Goal: Navigation & Orientation: Find specific page/section

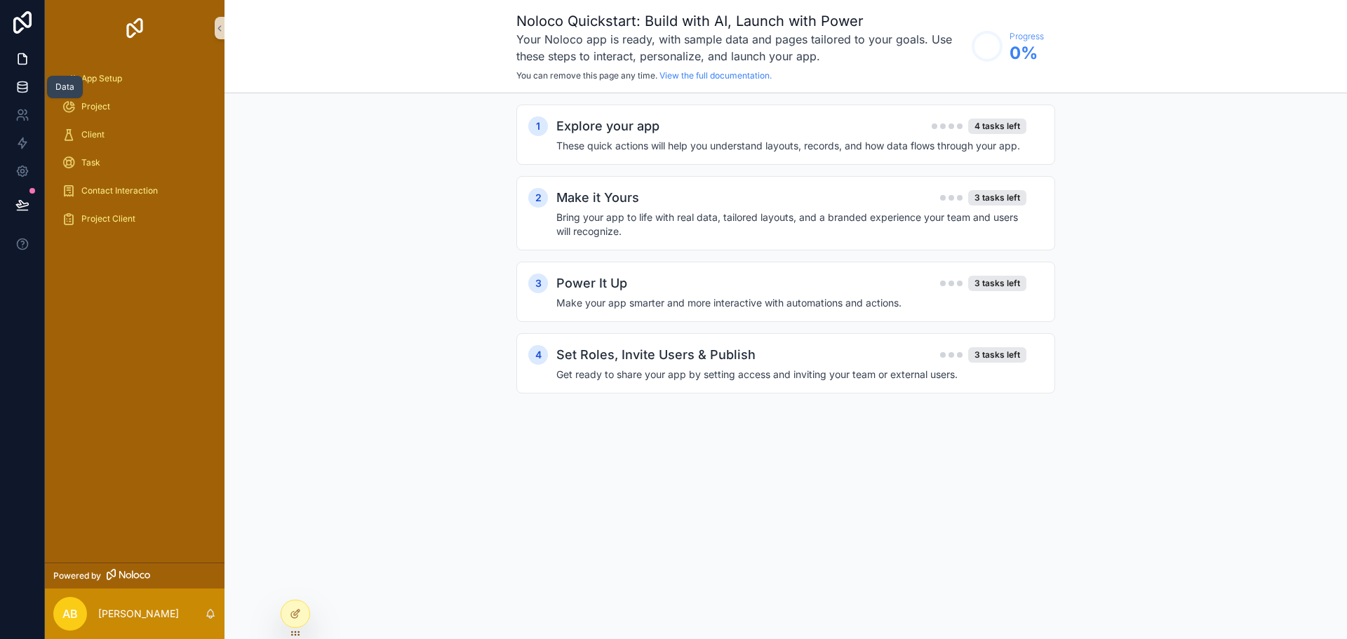
click at [20, 81] on icon at bounding box center [22, 87] width 14 height 14
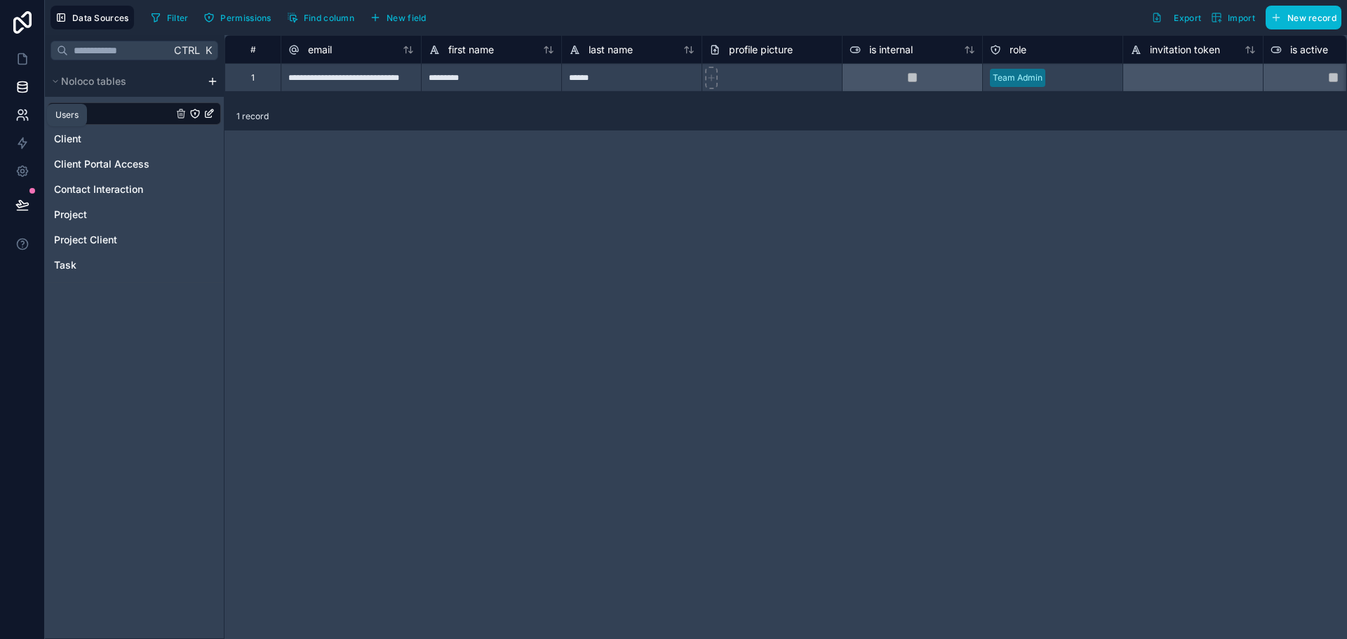
click at [23, 112] on icon at bounding box center [20, 112] width 5 height 5
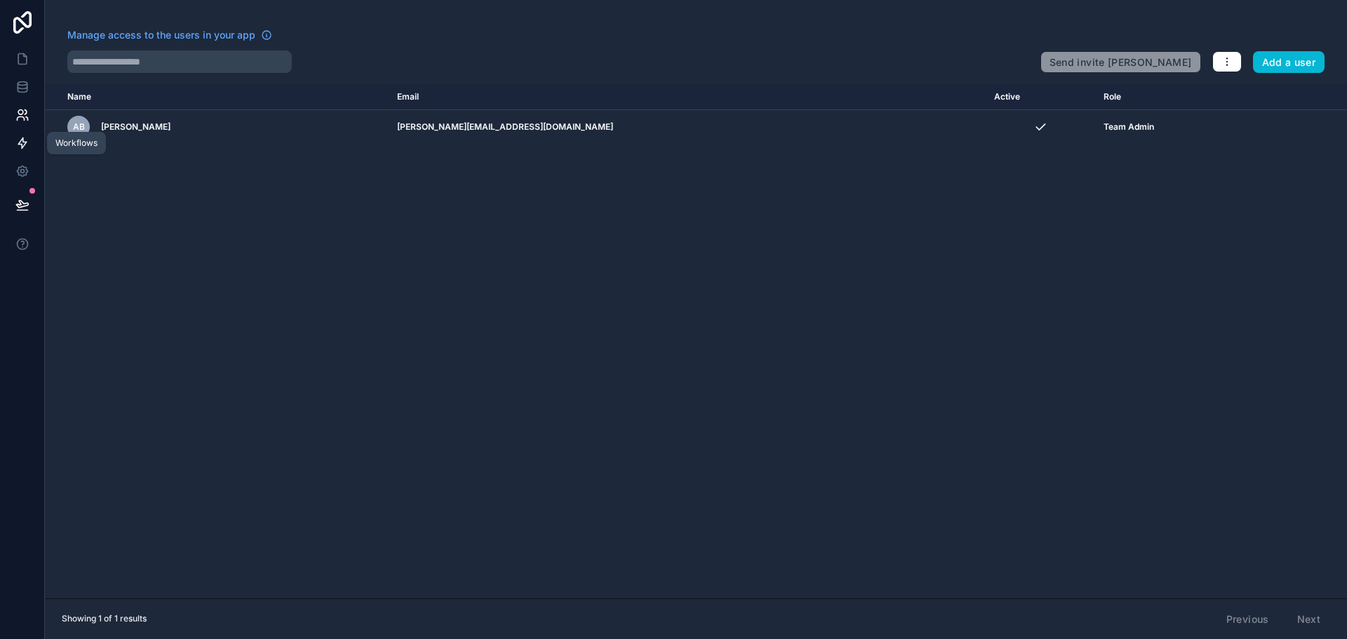
click at [25, 140] on icon at bounding box center [22, 143] width 14 height 14
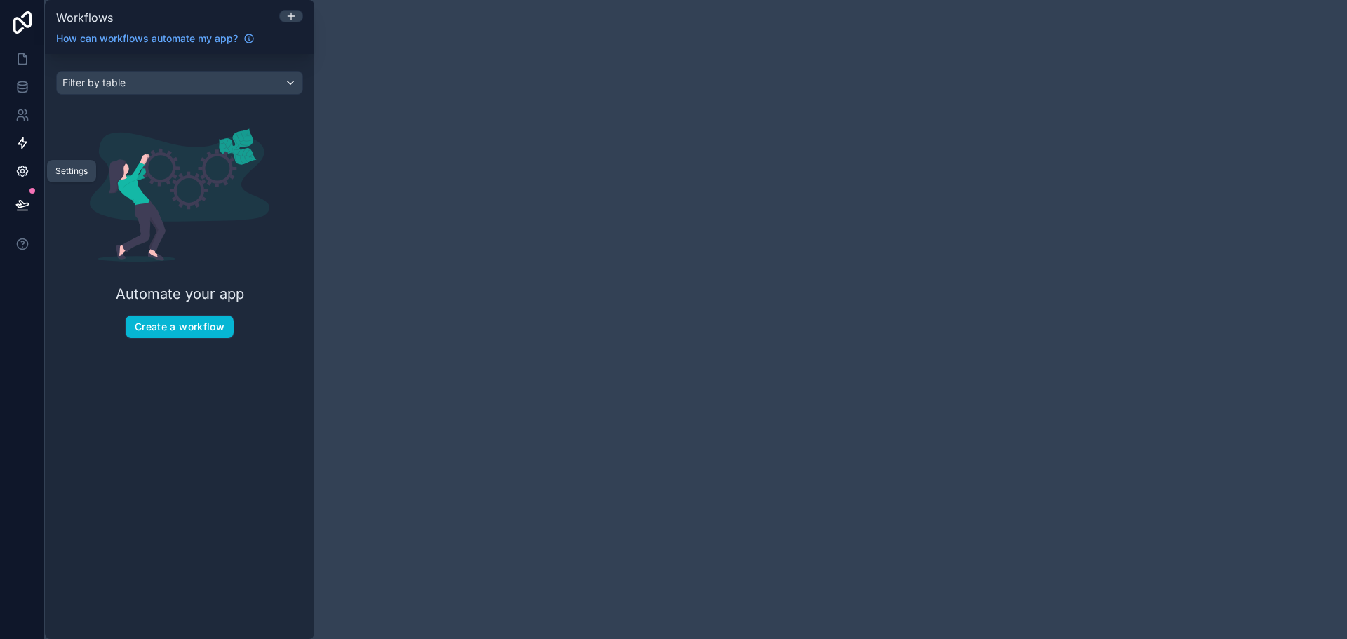
click at [25, 165] on icon at bounding box center [22, 171] width 14 height 14
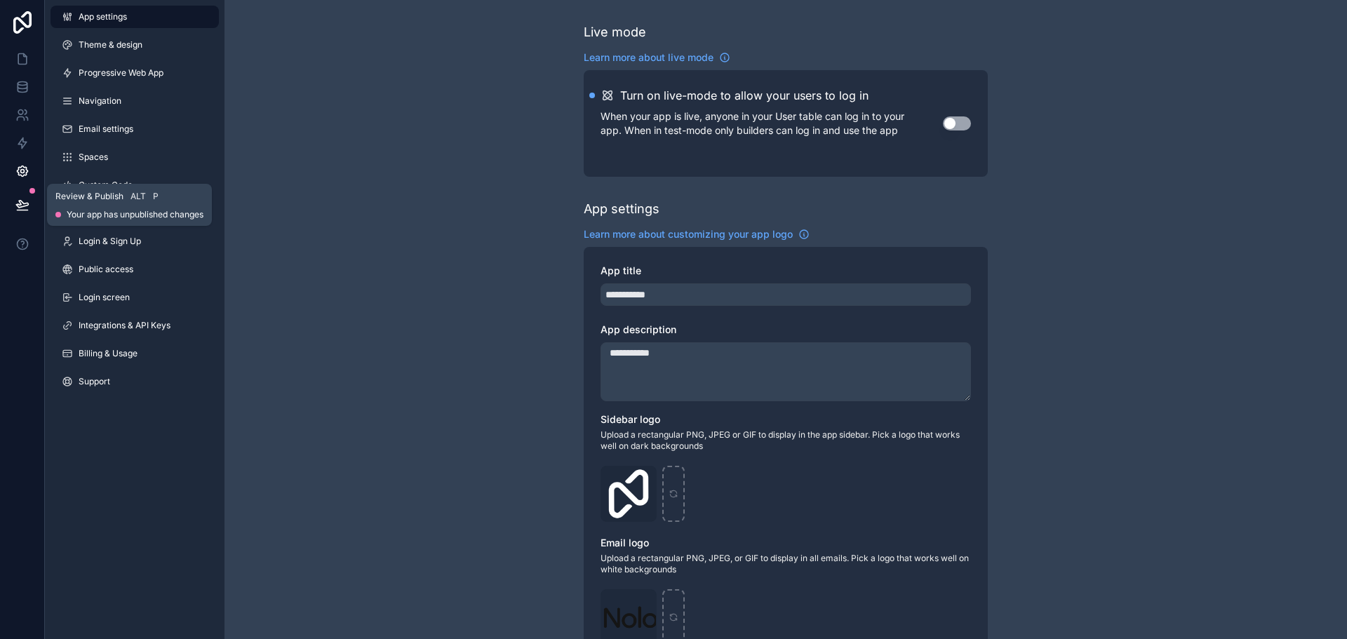
click at [25, 197] on button at bounding box center [22, 204] width 31 height 39
click at [20, 70] on link at bounding box center [22, 59] width 44 height 28
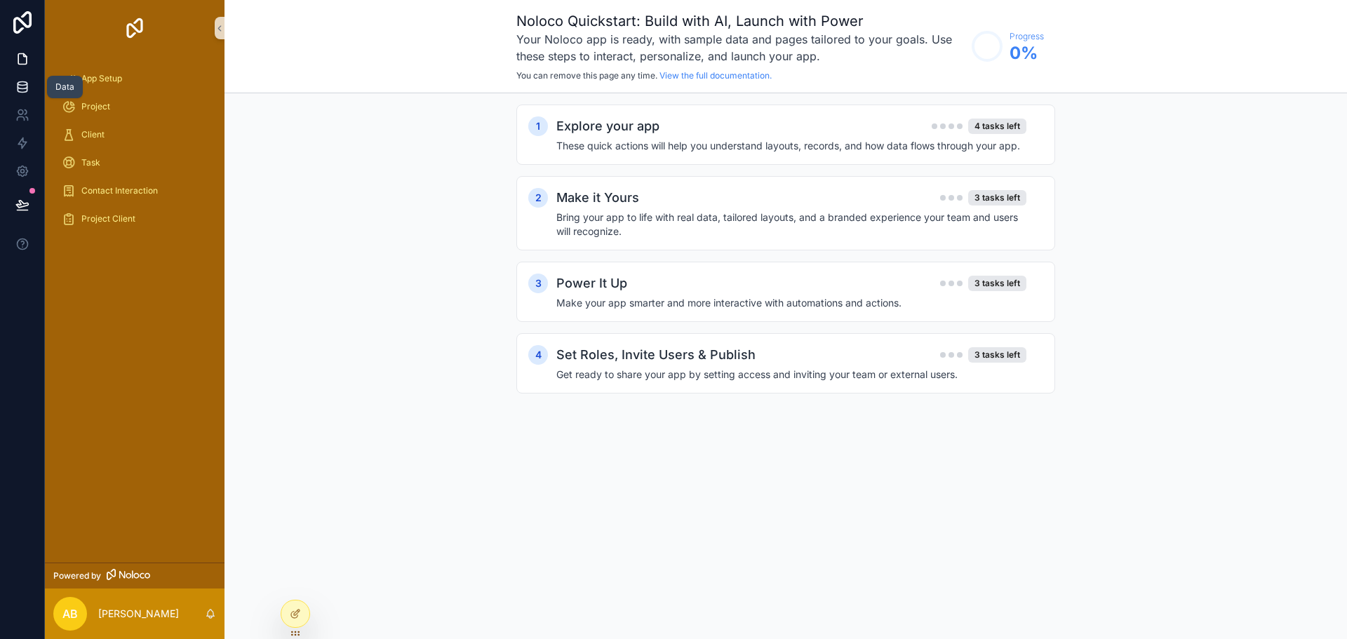
click at [19, 90] on icon at bounding box center [22, 87] width 14 height 14
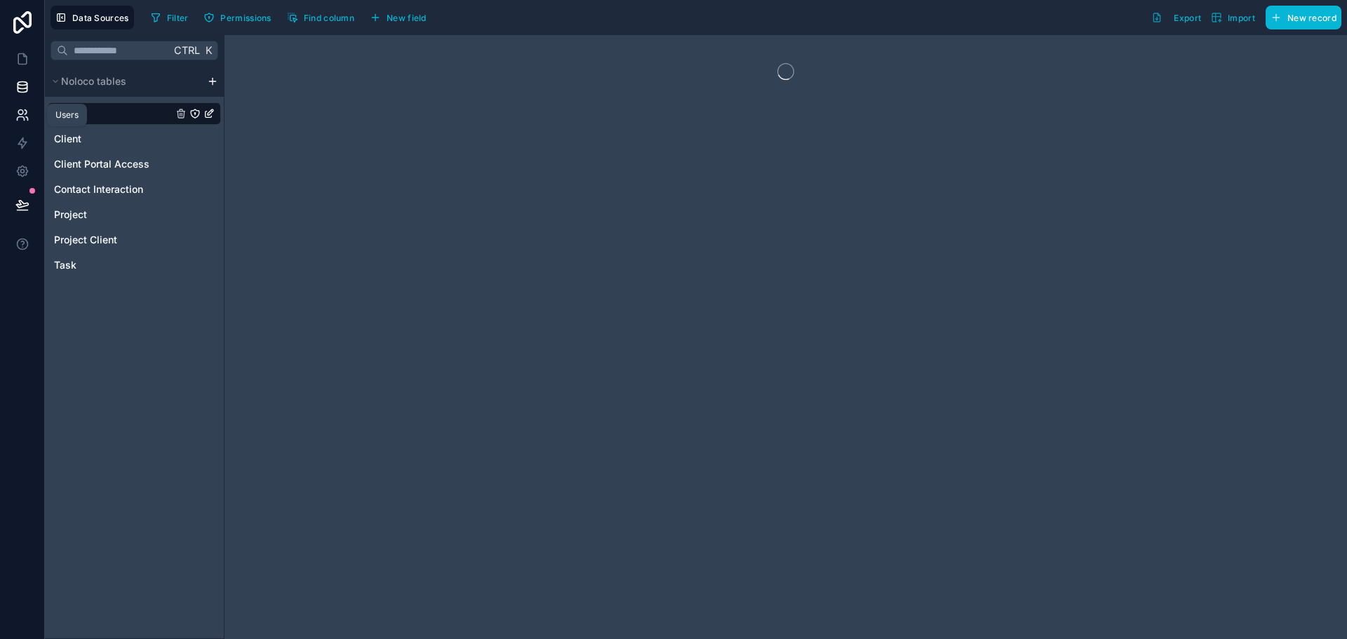
click at [19, 111] on icon at bounding box center [20, 112] width 5 height 5
